Goal: Information Seeking & Learning: Find specific fact

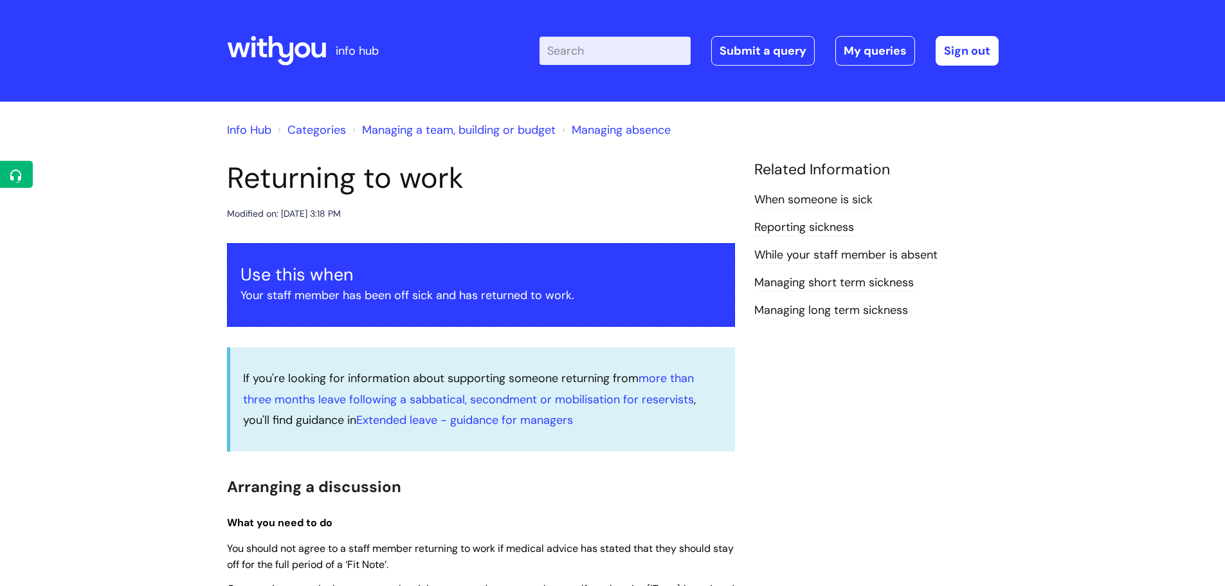
click at [262, 134] on link "Info Hub" at bounding box center [249, 129] width 44 height 15
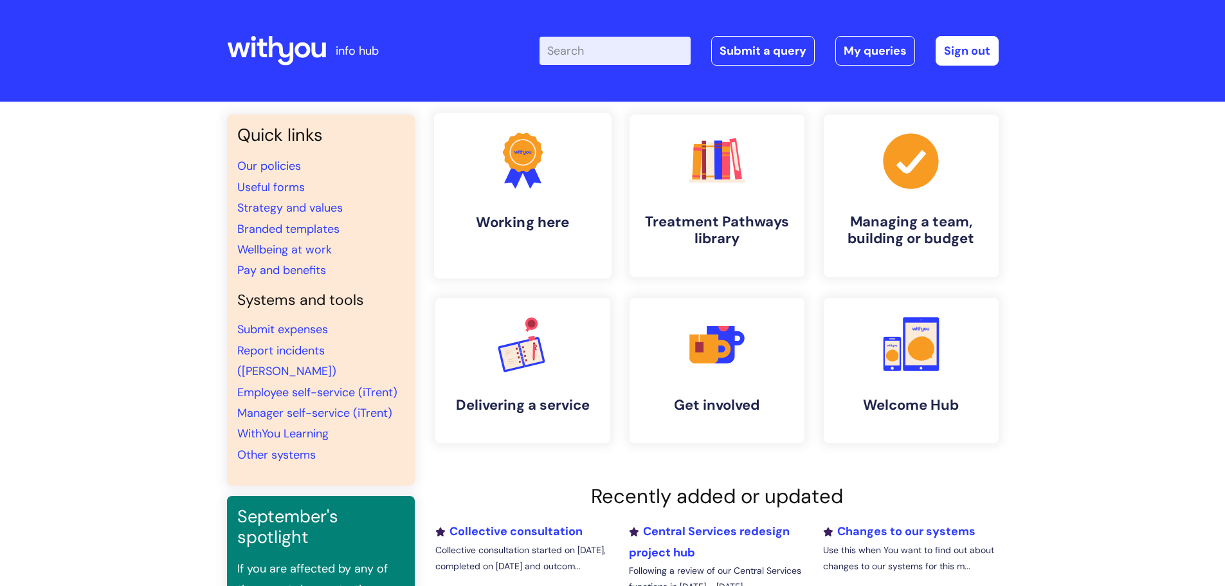
click at [500, 214] on h4 "Working here" at bounding box center [522, 222] width 157 height 17
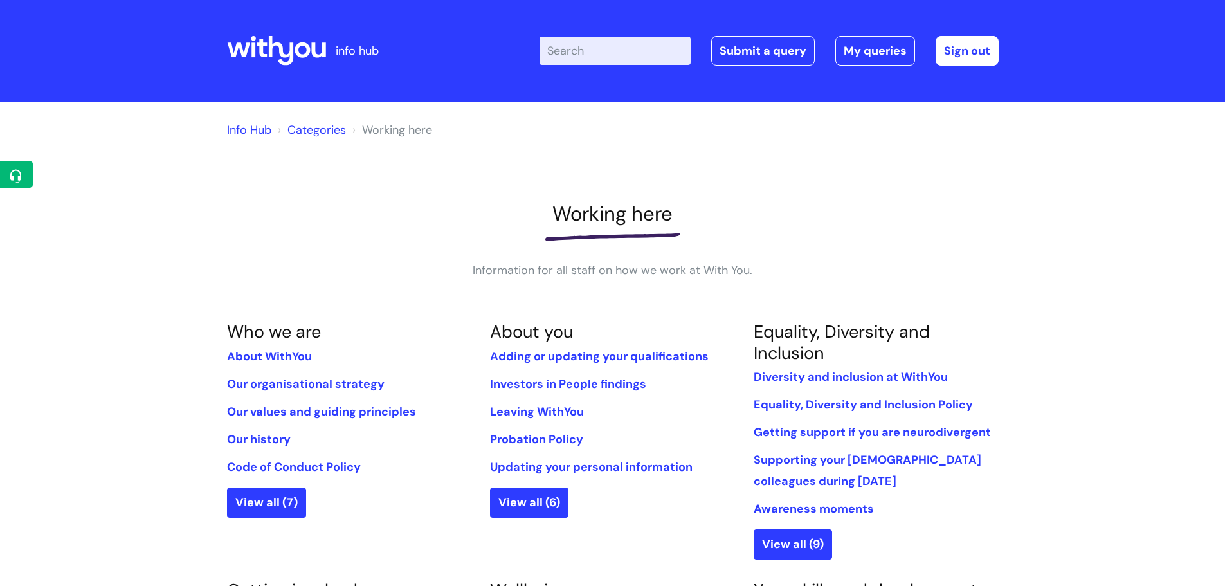
click at [590, 53] on input "Enter your search term here..." at bounding box center [615, 51] width 151 height 28
type input "travel"
click button "Search" at bounding box center [0, 0] width 0 height 0
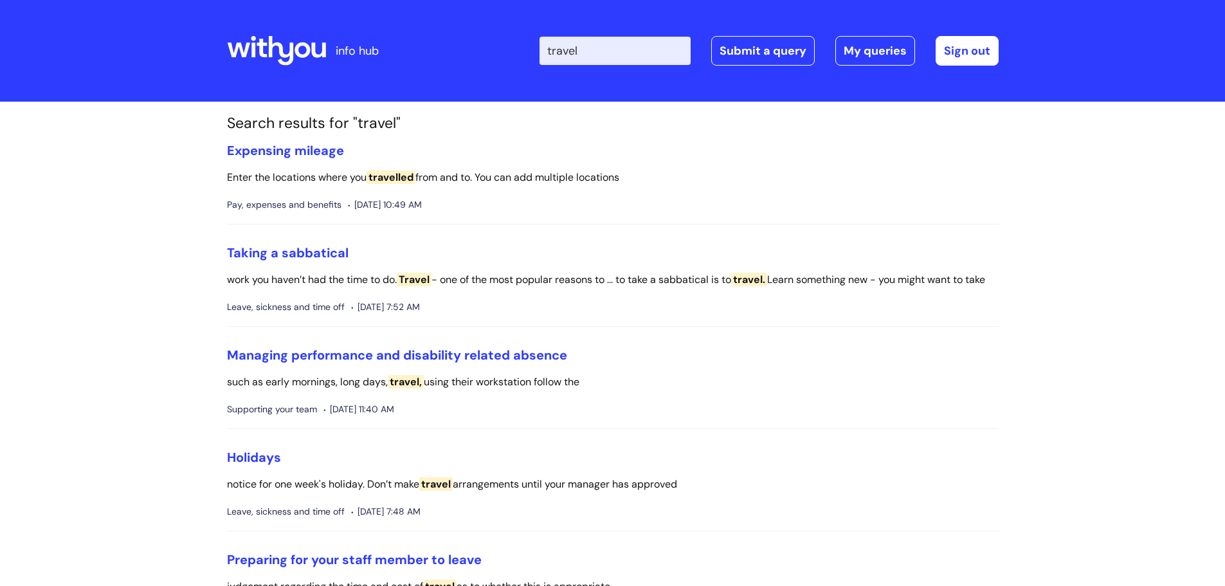
click at [270, 55] on icon at bounding box center [280, 51] width 25 height 30
